Goal: Information Seeking & Learning: Learn about a topic

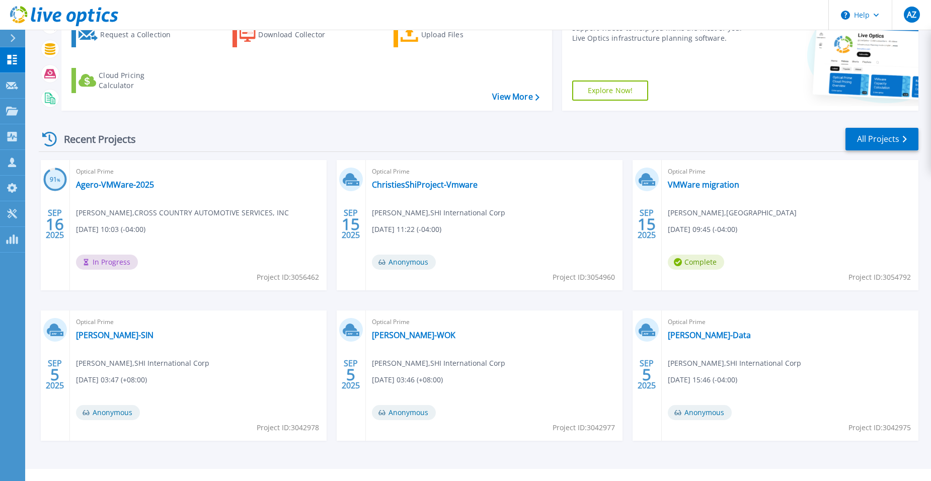
scroll to position [119, 0]
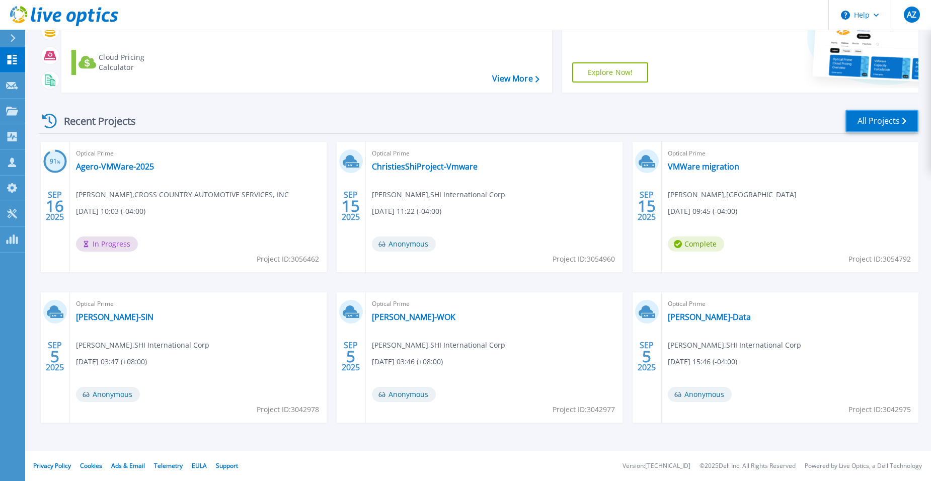
click at [870, 126] on link "All Projects" at bounding box center [882, 121] width 73 height 23
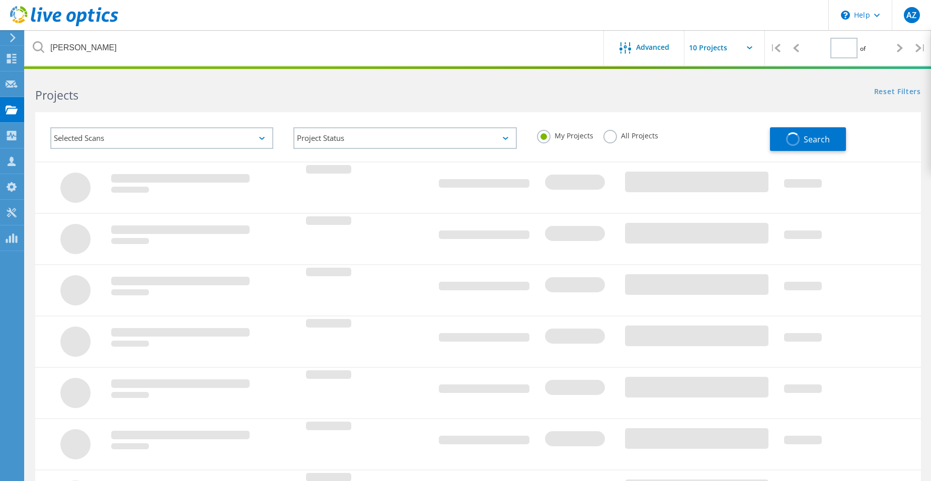
type input "1"
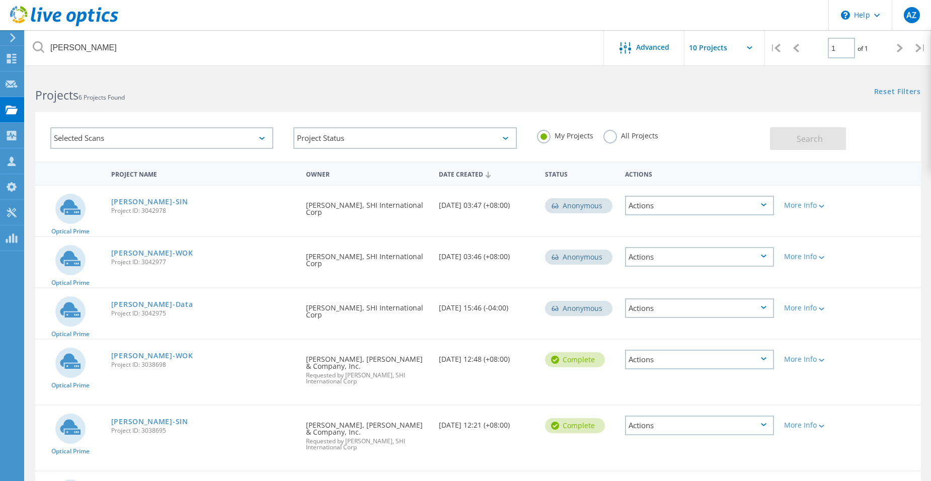
scroll to position [96, 0]
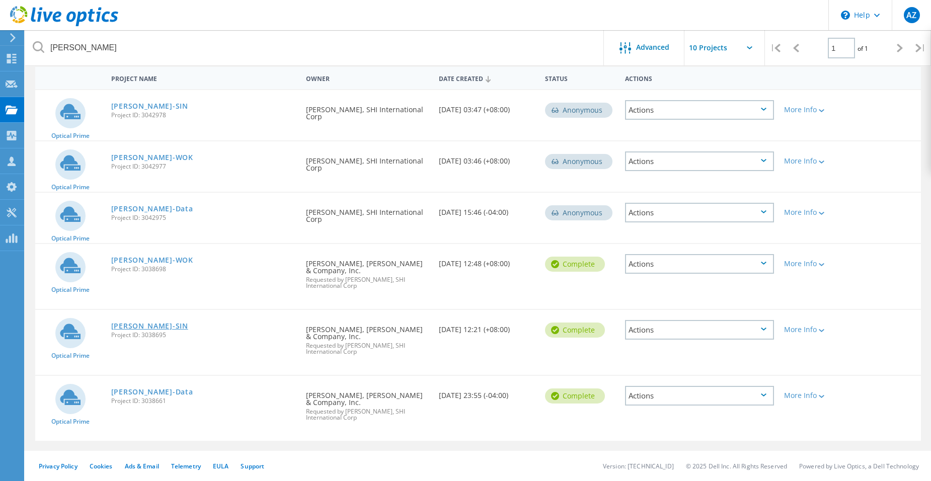
click at [125, 325] on link "[PERSON_NAME]-SIN" at bounding box center [149, 326] width 77 height 7
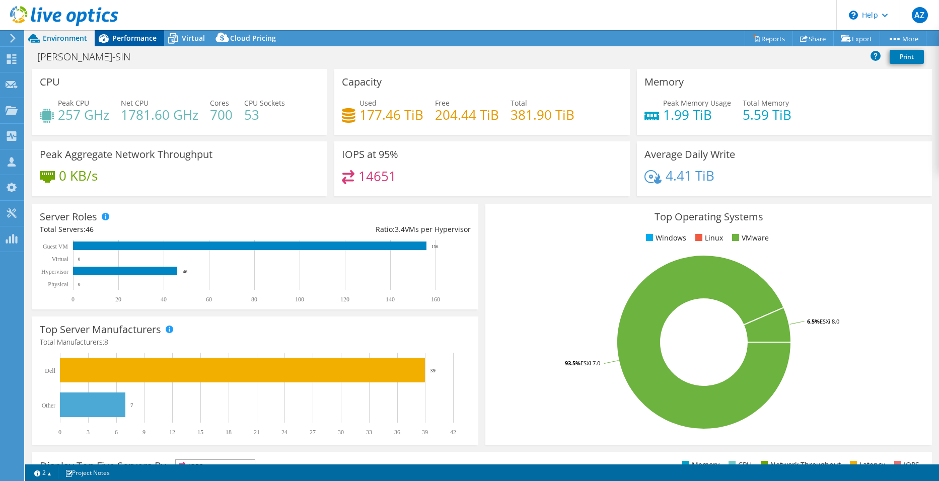
click at [128, 37] on span "Performance" at bounding box center [134, 38] width 44 height 10
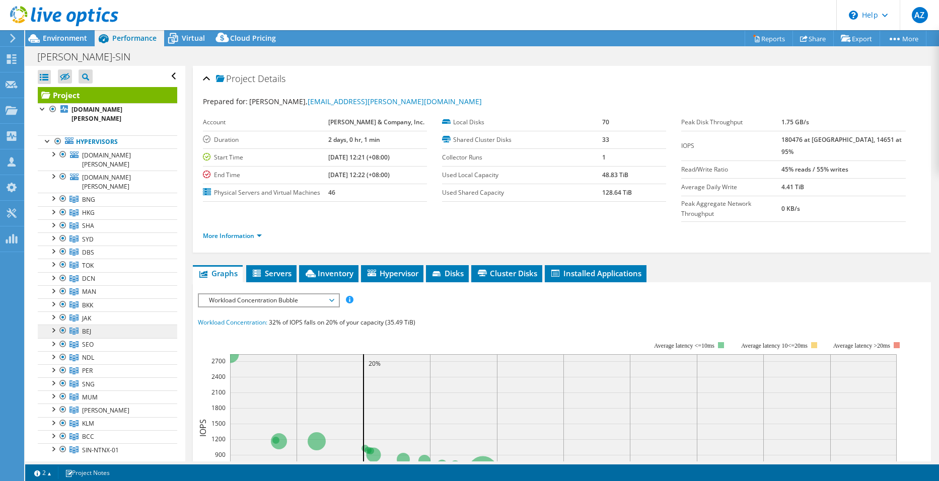
click at [98, 325] on link "BEJ" at bounding box center [107, 331] width 139 height 13
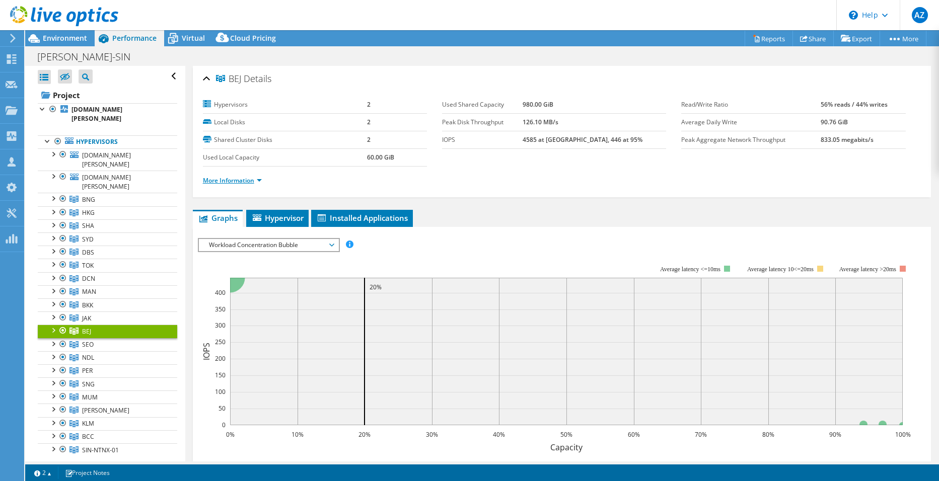
click at [225, 181] on link "More Information" at bounding box center [232, 180] width 59 height 9
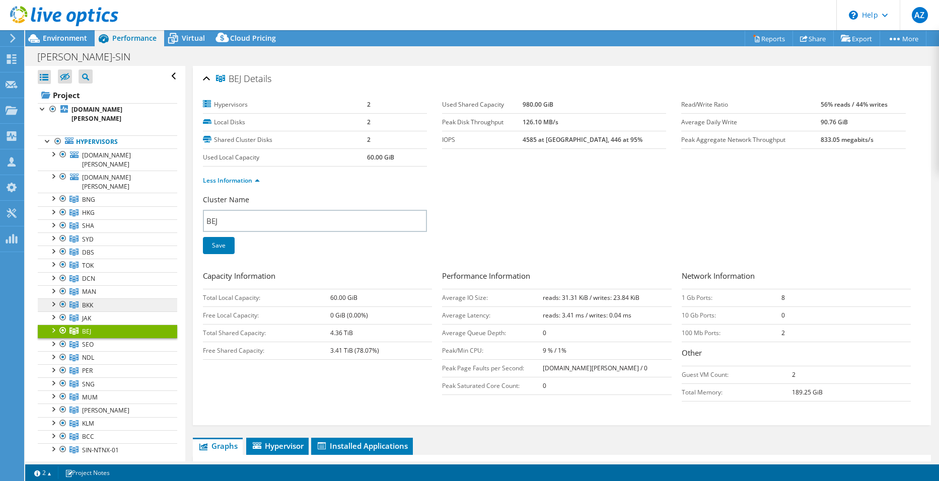
click at [104, 299] on link "BKK" at bounding box center [107, 305] width 139 height 13
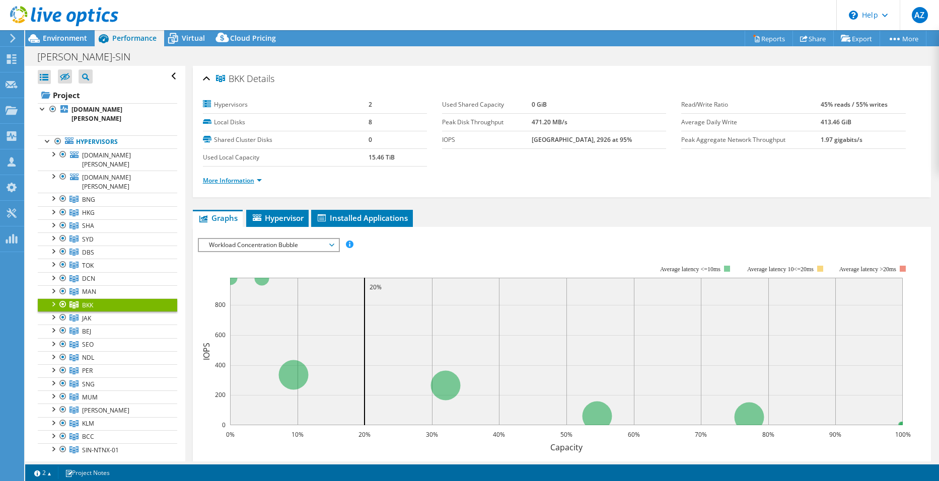
click at [243, 182] on link "More Information" at bounding box center [232, 180] width 59 height 9
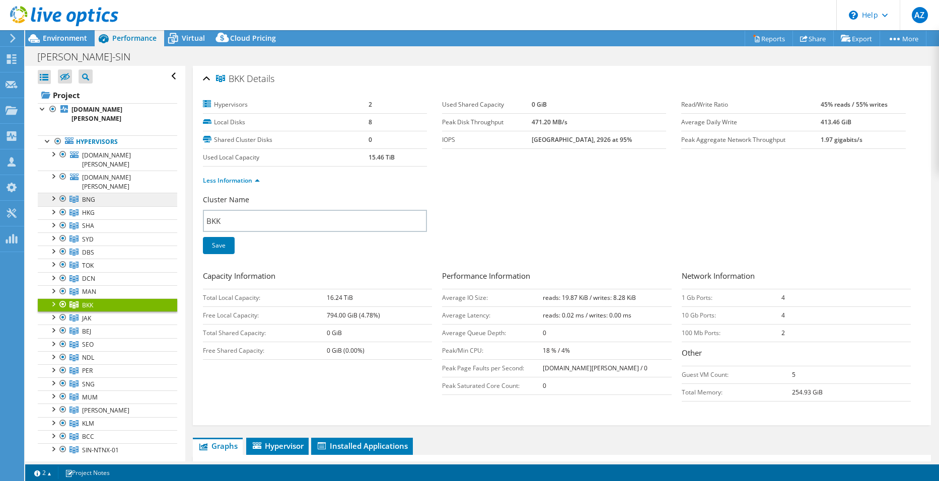
click at [103, 193] on link "BNG" at bounding box center [107, 199] width 139 height 13
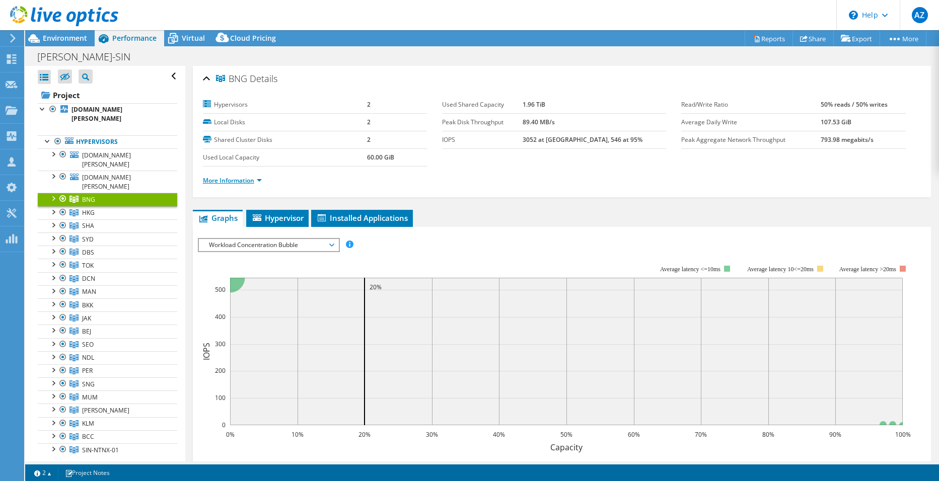
click at [235, 182] on link "More Information" at bounding box center [232, 180] width 59 height 9
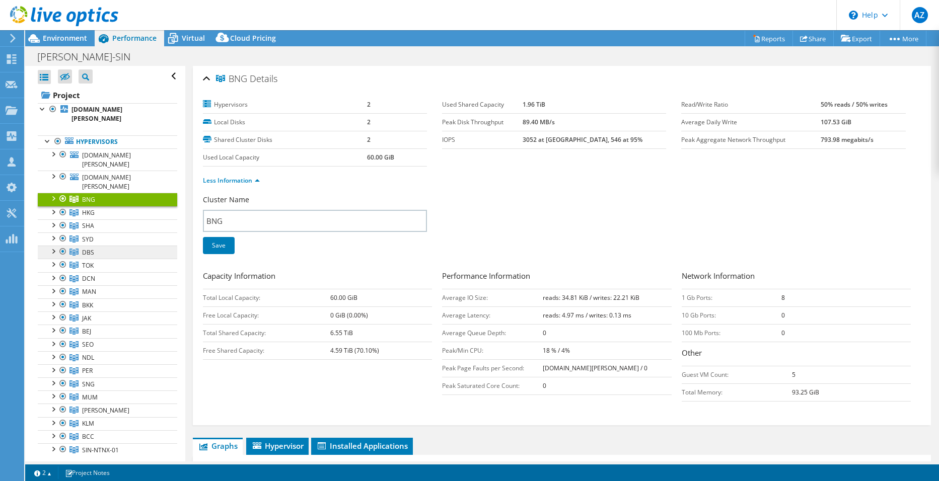
click at [91, 246] on link "DBS" at bounding box center [107, 252] width 139 height 13
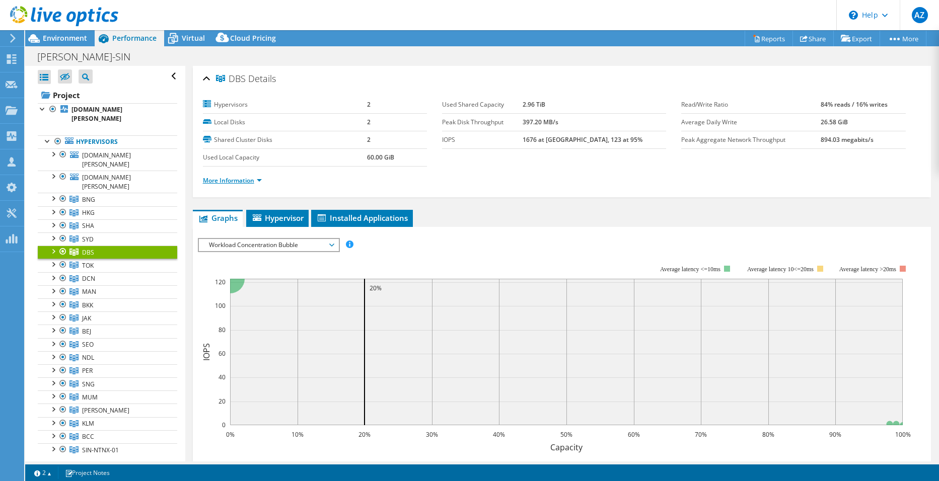
click at [246, 178] on link "More Information" at bounding box center [232, 180] width 59 height 9
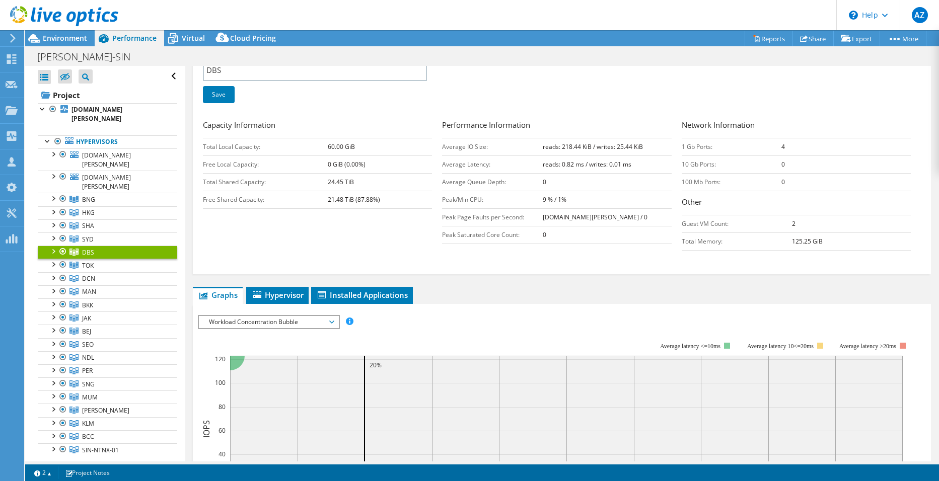
scroll to position [50, 0]
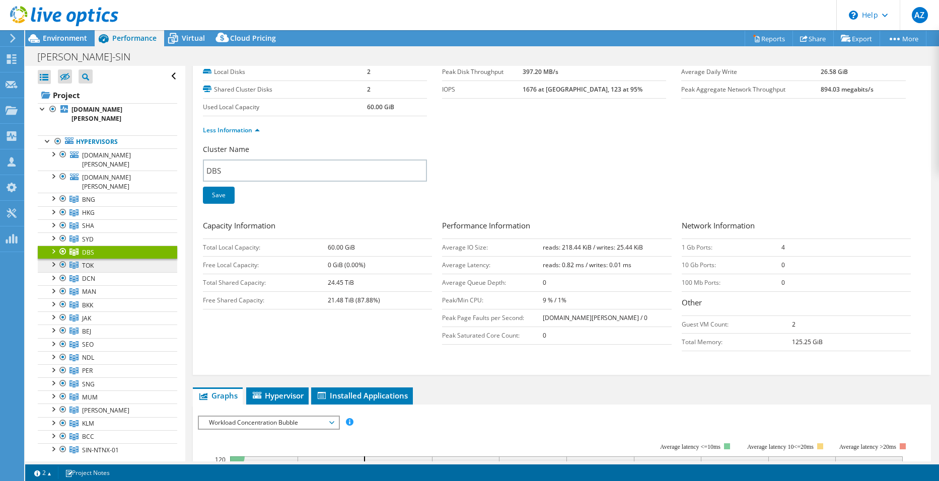
click at [93, 259] on link "TOK" at bounding box center [107, 265] width 139 height 13
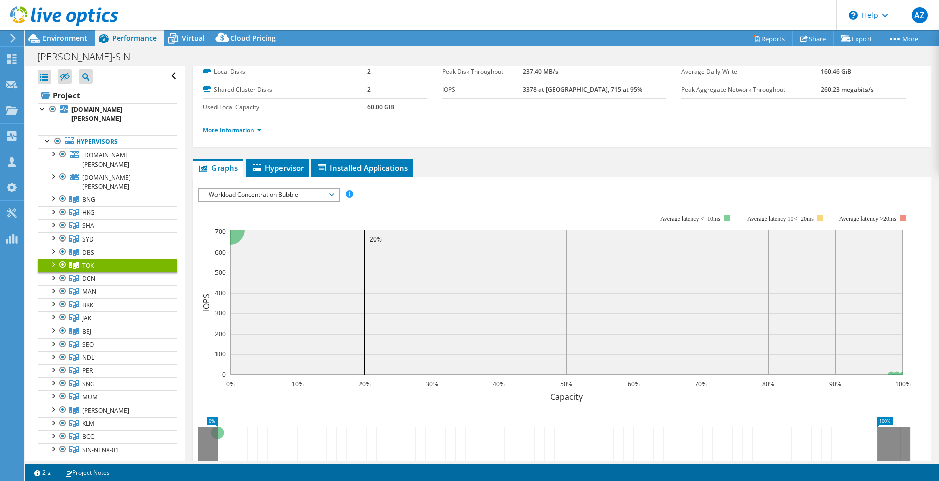
click at [213, 127] on link "More Information" at bounding box center [232, 130] width 59 height 9
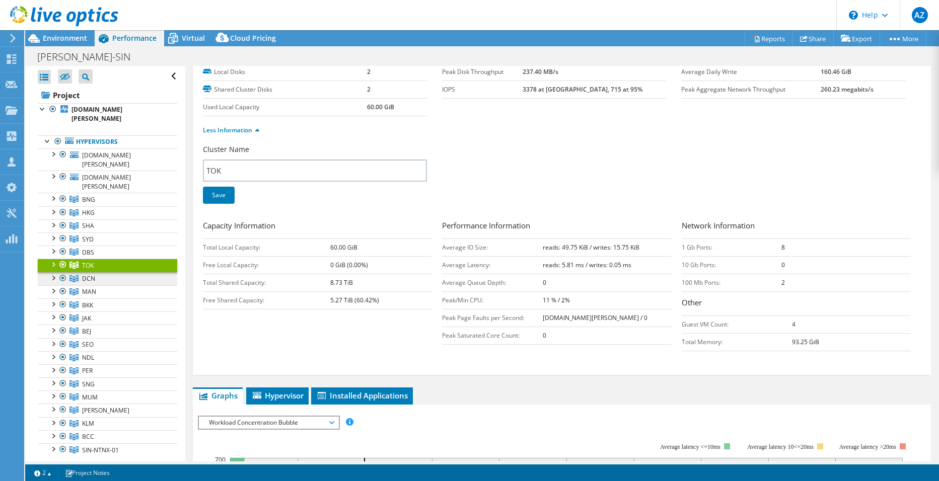
click at [96, 272] on link "DCN" at bounding box center [107, 278] width 139 height 13
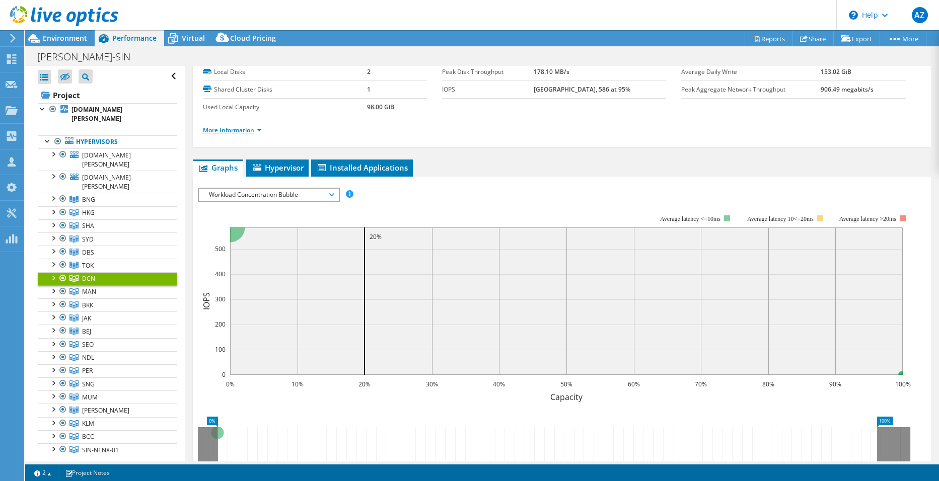
click at [241, 131] on link "More Information" at bounding box center [232, 130] width 59 height 9
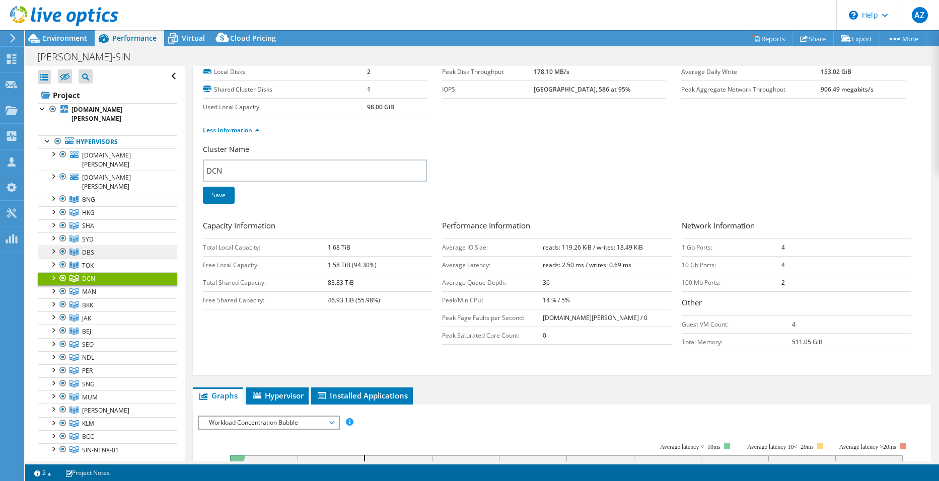
click at [118, 246] on link "DBS" at bounding box center [107, 252] width 139 height 13
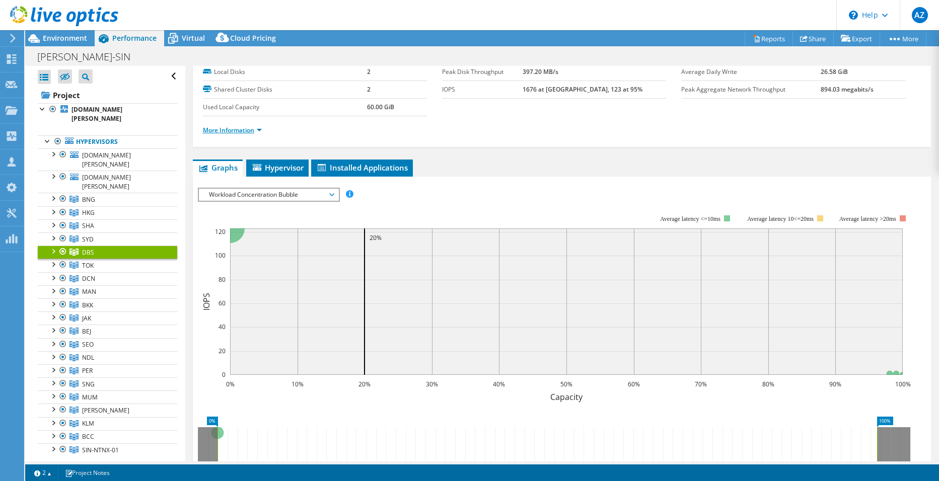
click at [228, 127] on link "More Information" at bounding box center [232, 130] width 59 height 9
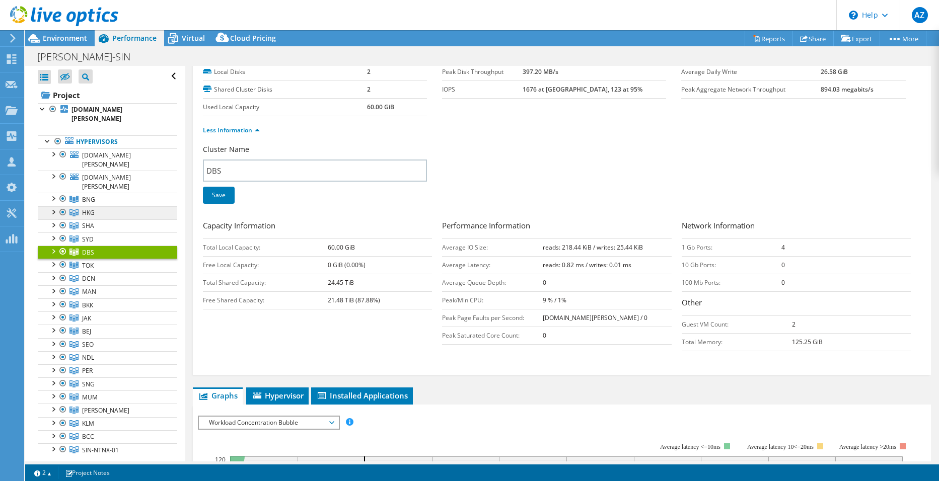
click at [79, 206] on link "HKG" at bounding box center [107, 212] width 139 height 13
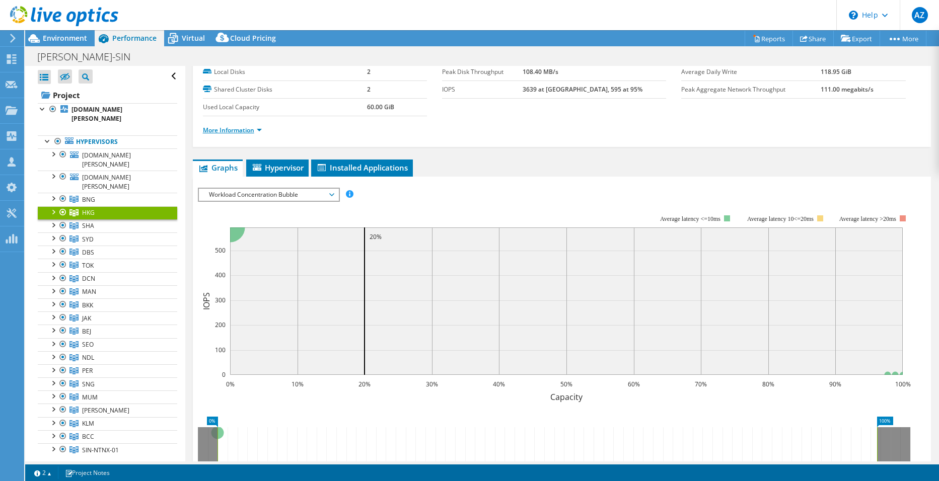
click at [231, 134] on link "More Information" at bounding box center [232, 130] width 59 height 9
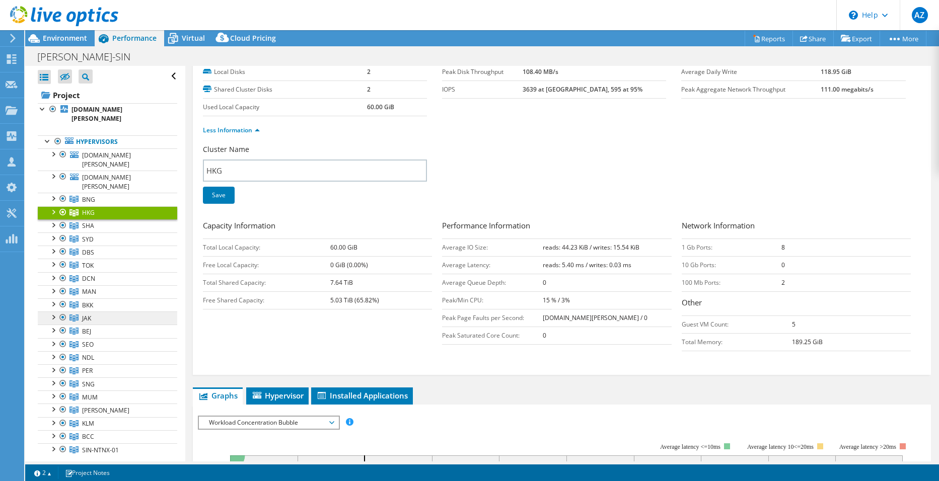
click at [82, 312] on link "JAK" at bounding box center [107, 318] width 139 height 13
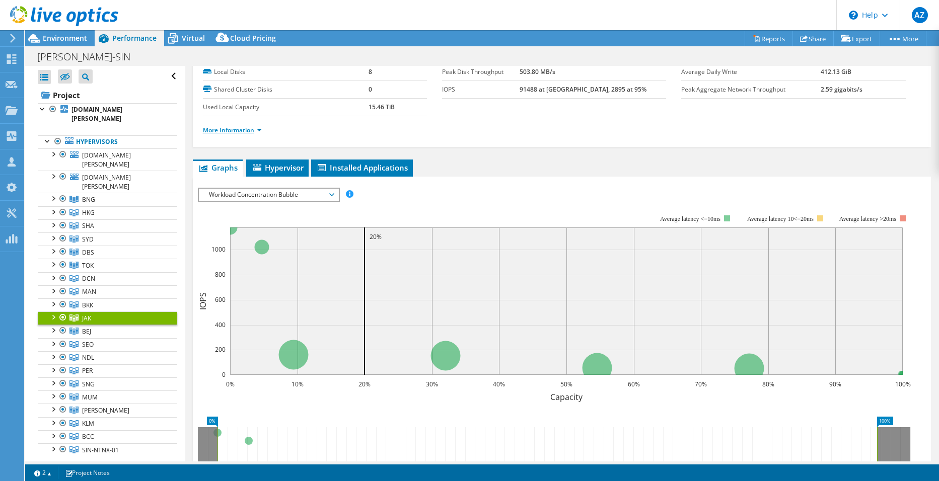
click at [237, 126] on link "More Information" at bounding box center [232, 130] width 59 height 9
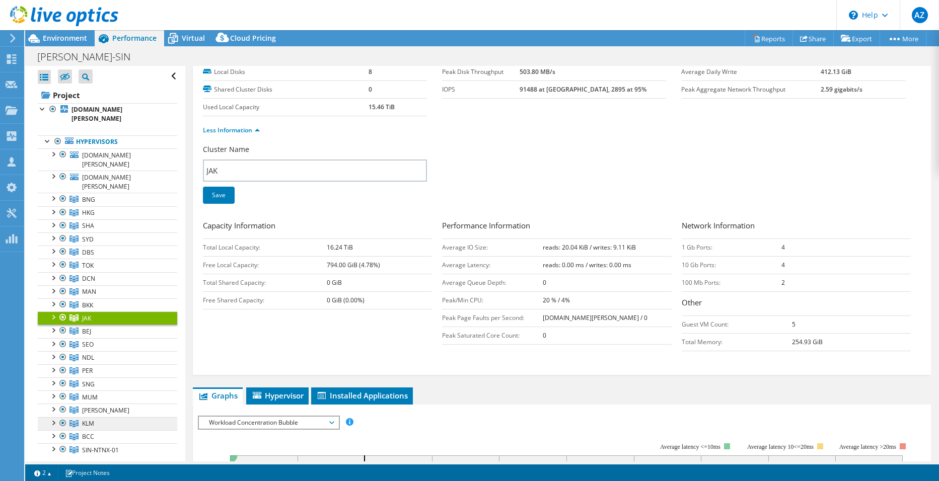
click at [91, 419] on span "KLM" at bounding box center [88, 423] width 12 height 9
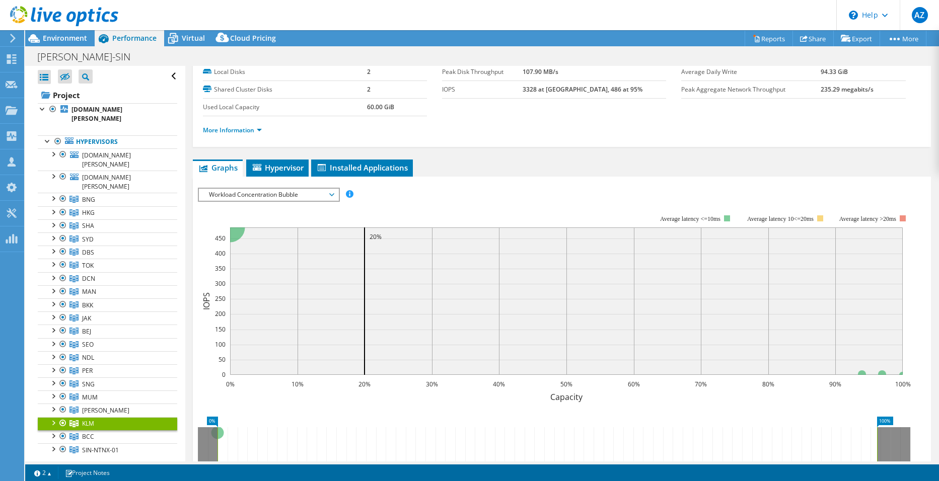
click at [241, 125] on li "More Information" at bounding box center [235, 130] width 65 height 11
click at [238, 129] on link "More Information" at bounding box center [232, 130] width 59 height 9
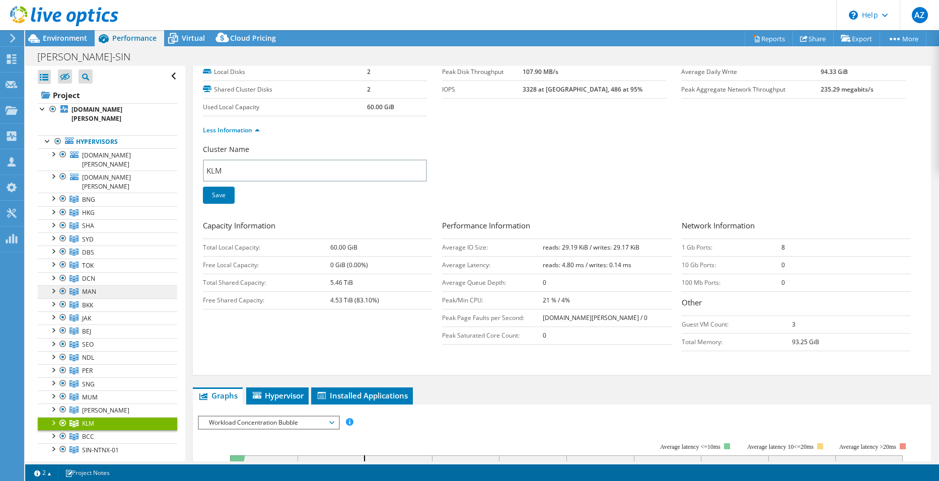
click at [101, 285] on link "MAN" at bounding box center [107, 291] width 139 height 13
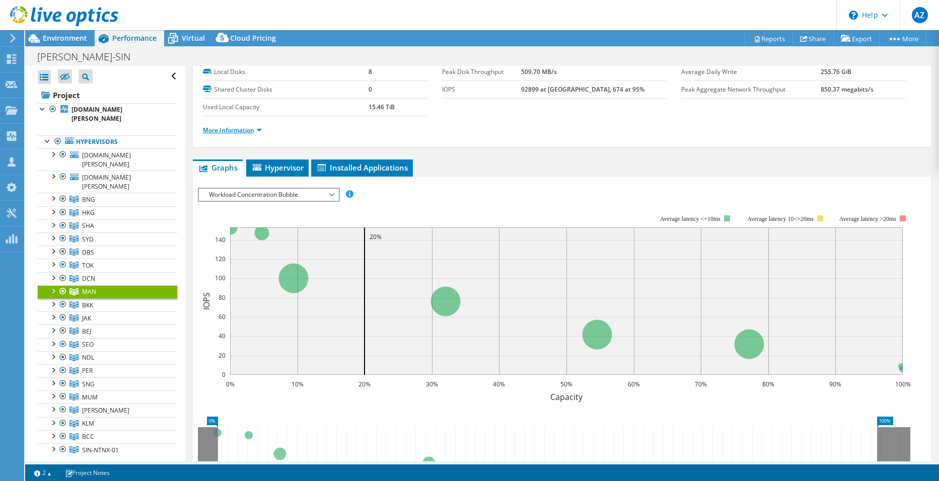
click at [211, 129] on link "More Information" at bounding box center [232, 130] width 59 height 9
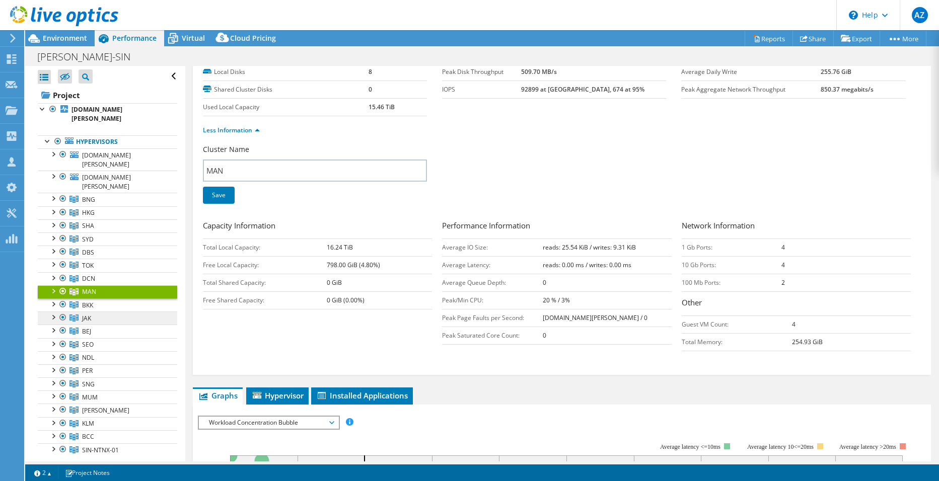
click at [90, 314] on span "JAK" at bounding box center [86, 318] width 9 height 9
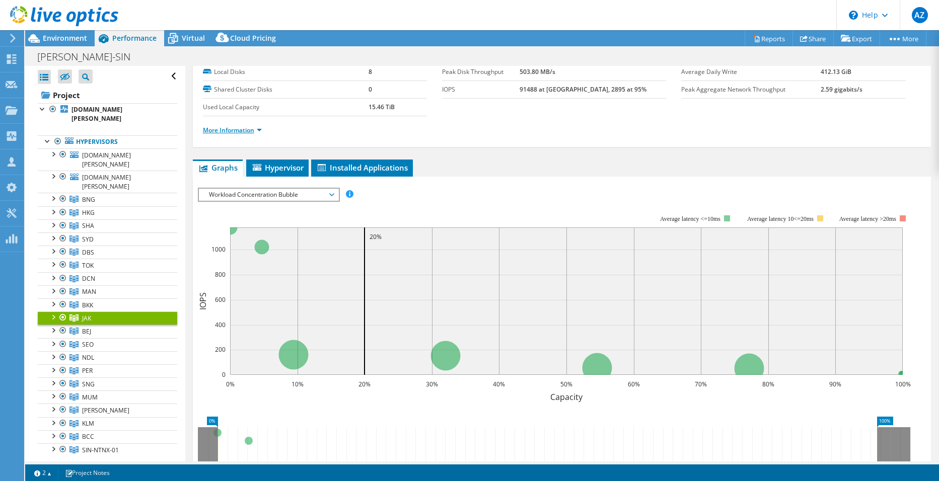
click at [215, 133] on link "More Information" at bounding box center [232, 130] width 59 height 9
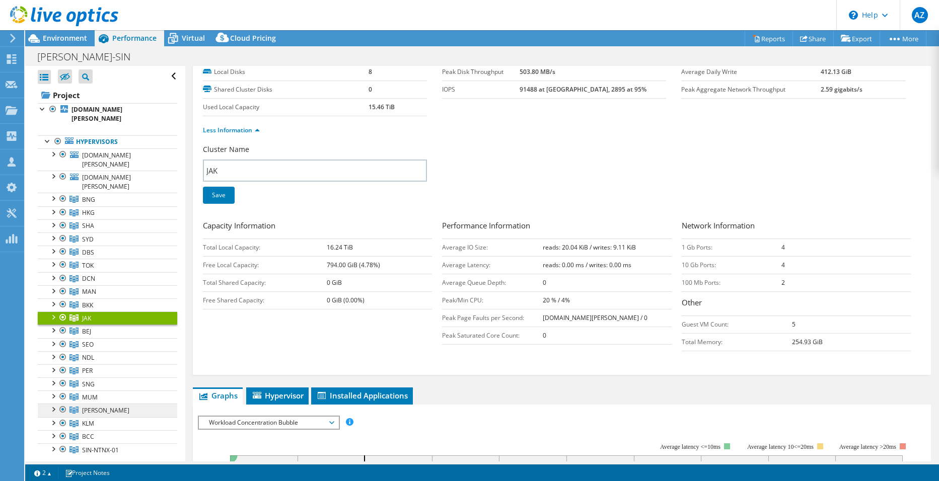
click at [91, 406] on span "MEL" at bounding box center [105, 410] width 47 height 9
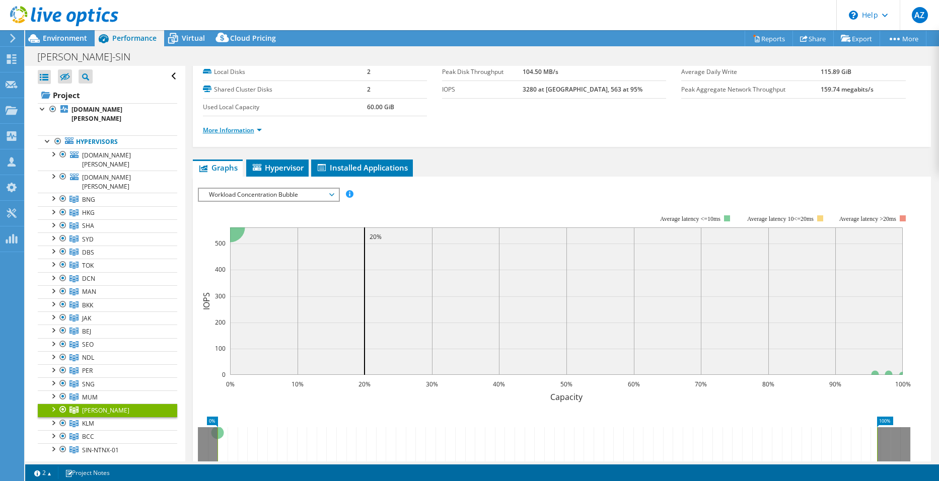
click at [224, 129] on link "More Information" at bounding box center [232, 130] width 59 height 9
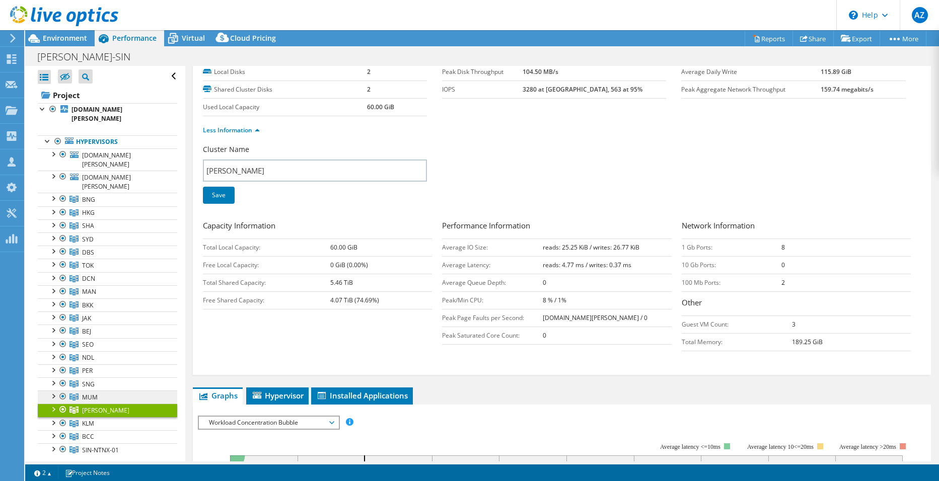
click at [102, 391] on link "MUM" at bounding box center [107, 397] width 139 height 13
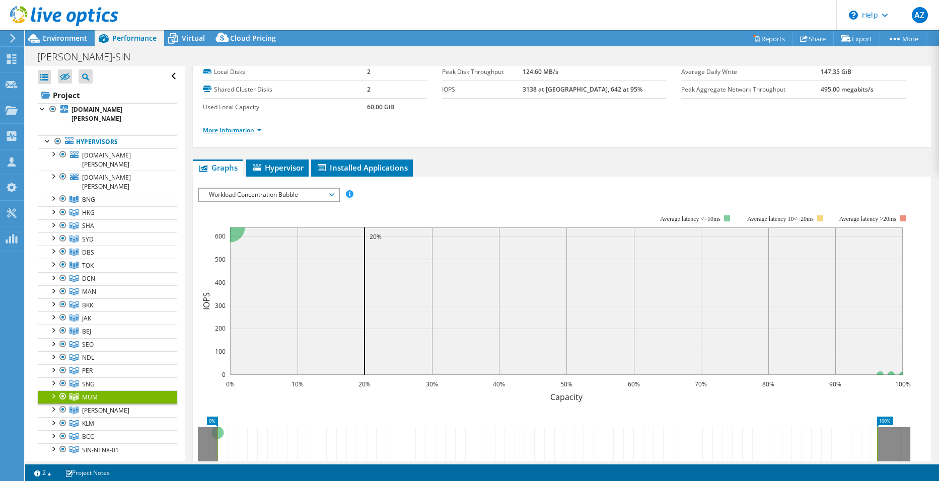
click at [221, 129] on link "More Information" at bounding box center [232, 130] width 59 height 9
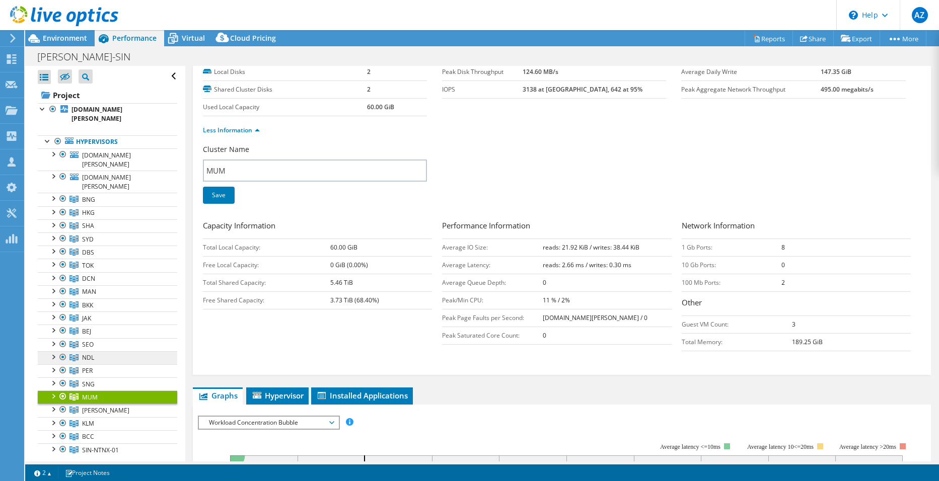
click at [89, 353] on span "NDL" at bounding box center [88, 357] width 12 height 9
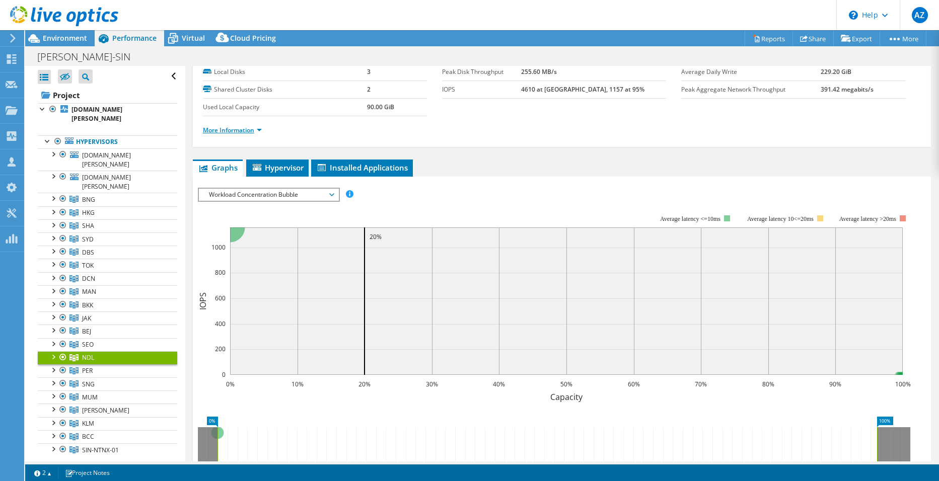
click at [245, 127] on link "More Information" at bounding box center [232, 130] width 59 height 9
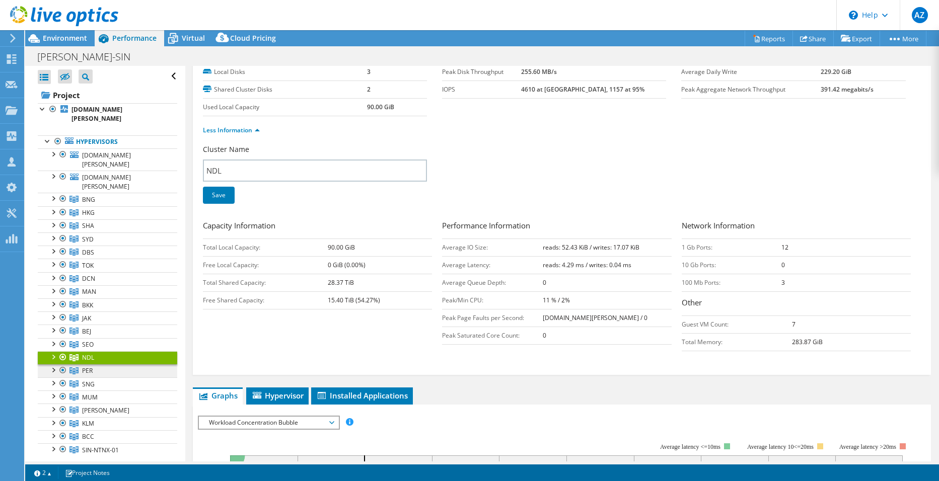
click at [77, 368] on icon at bounding box center [73, 371] width 9 height 7
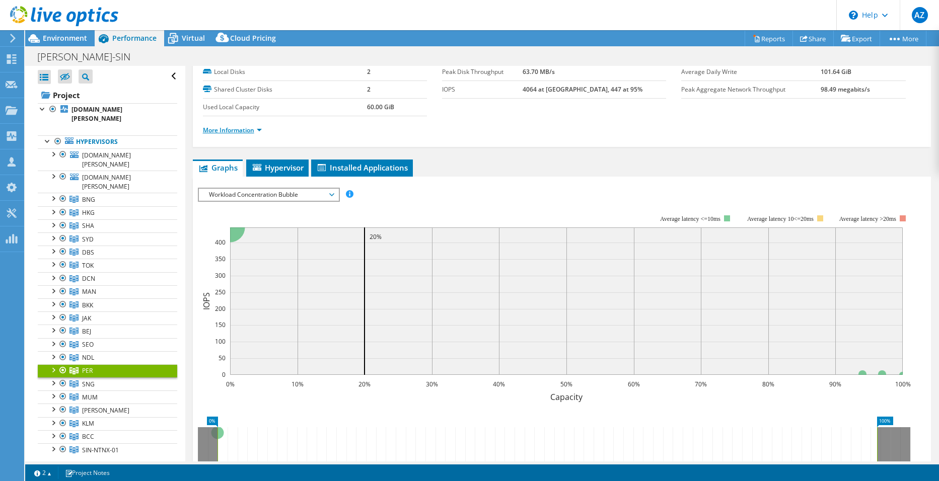
click at [229, 130] on link "More Information" at bounding box center [232, 130] width 59 height 9
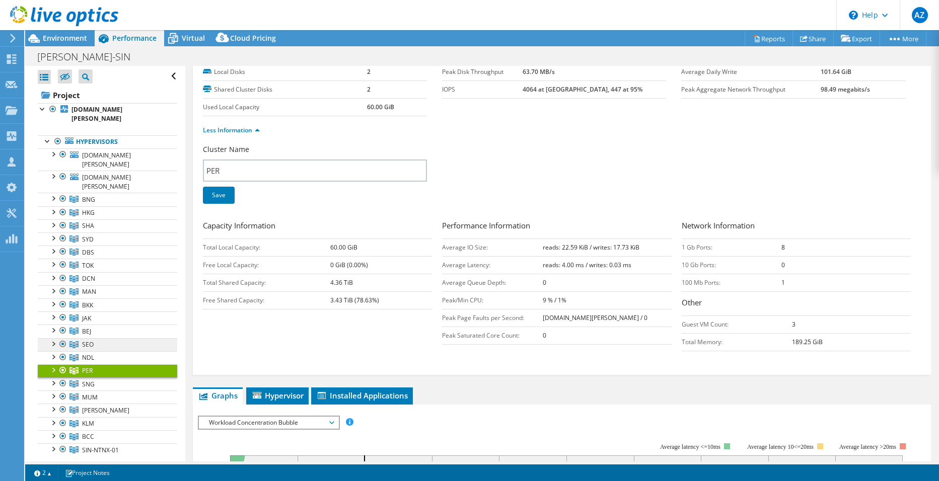
click at [91, 340] on span "SEO" at bounding box center [88, 344] width 12 height 9
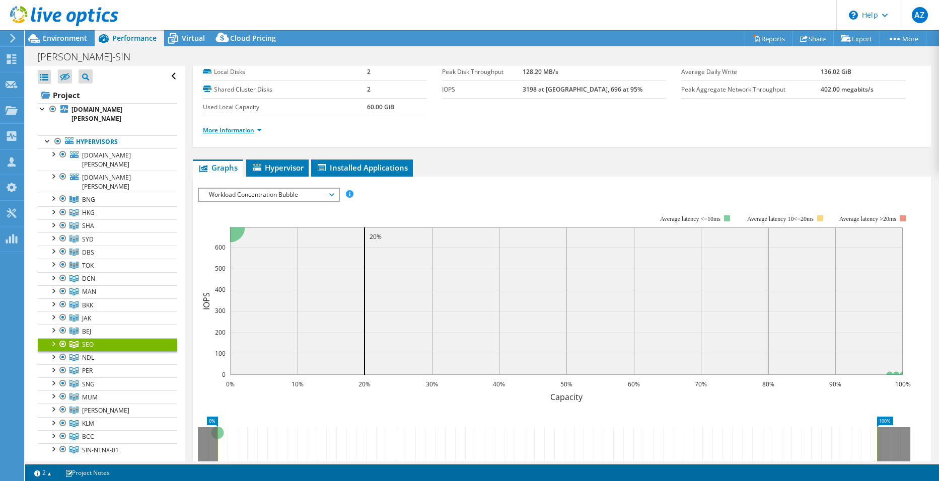
click at [241, 129] on link "More Information" at bounding box center [232, 130] width 59 height 9
